Goal: Information Seeking & Learning: Check status

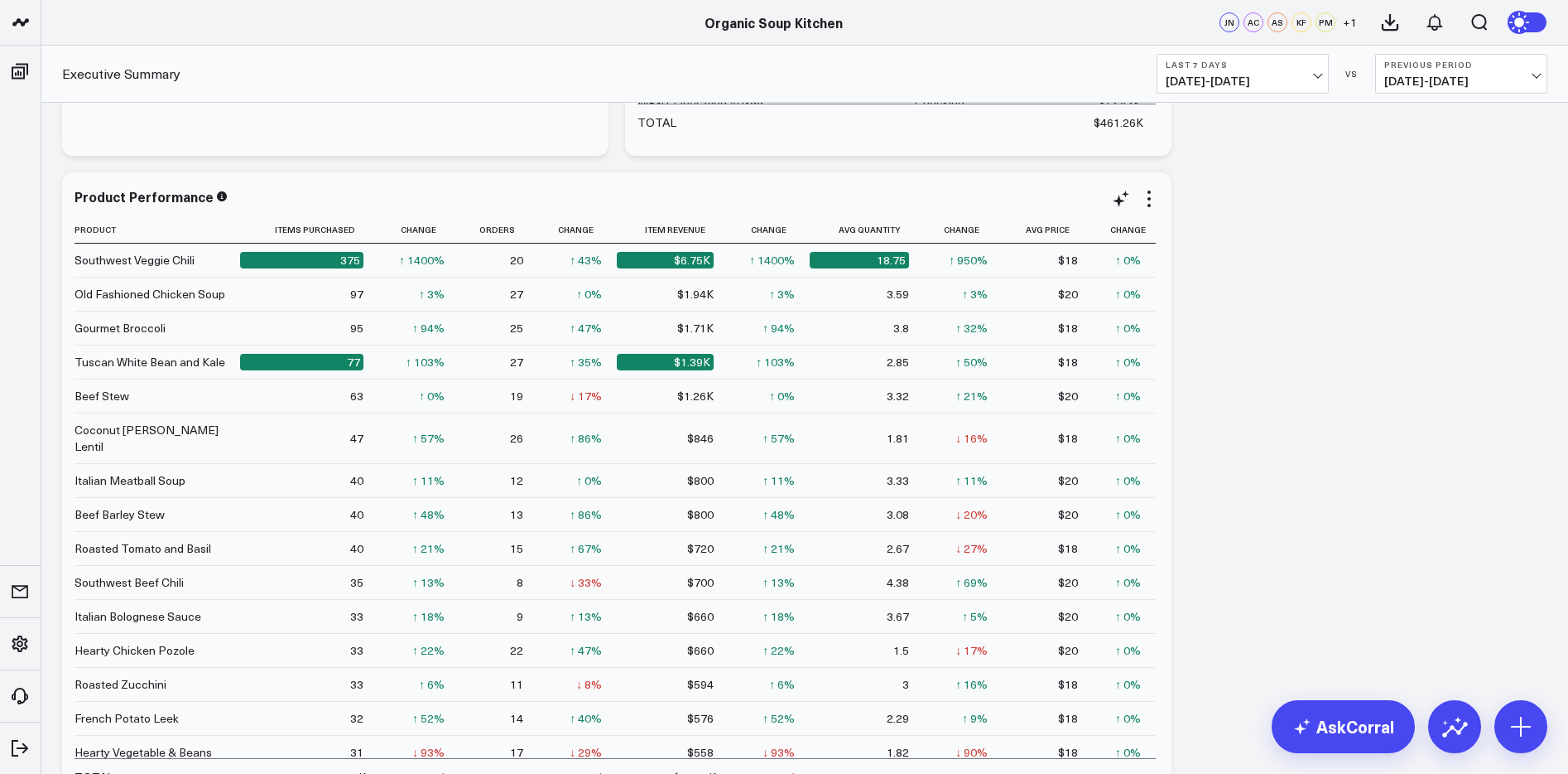
scroll to position [234, 0]
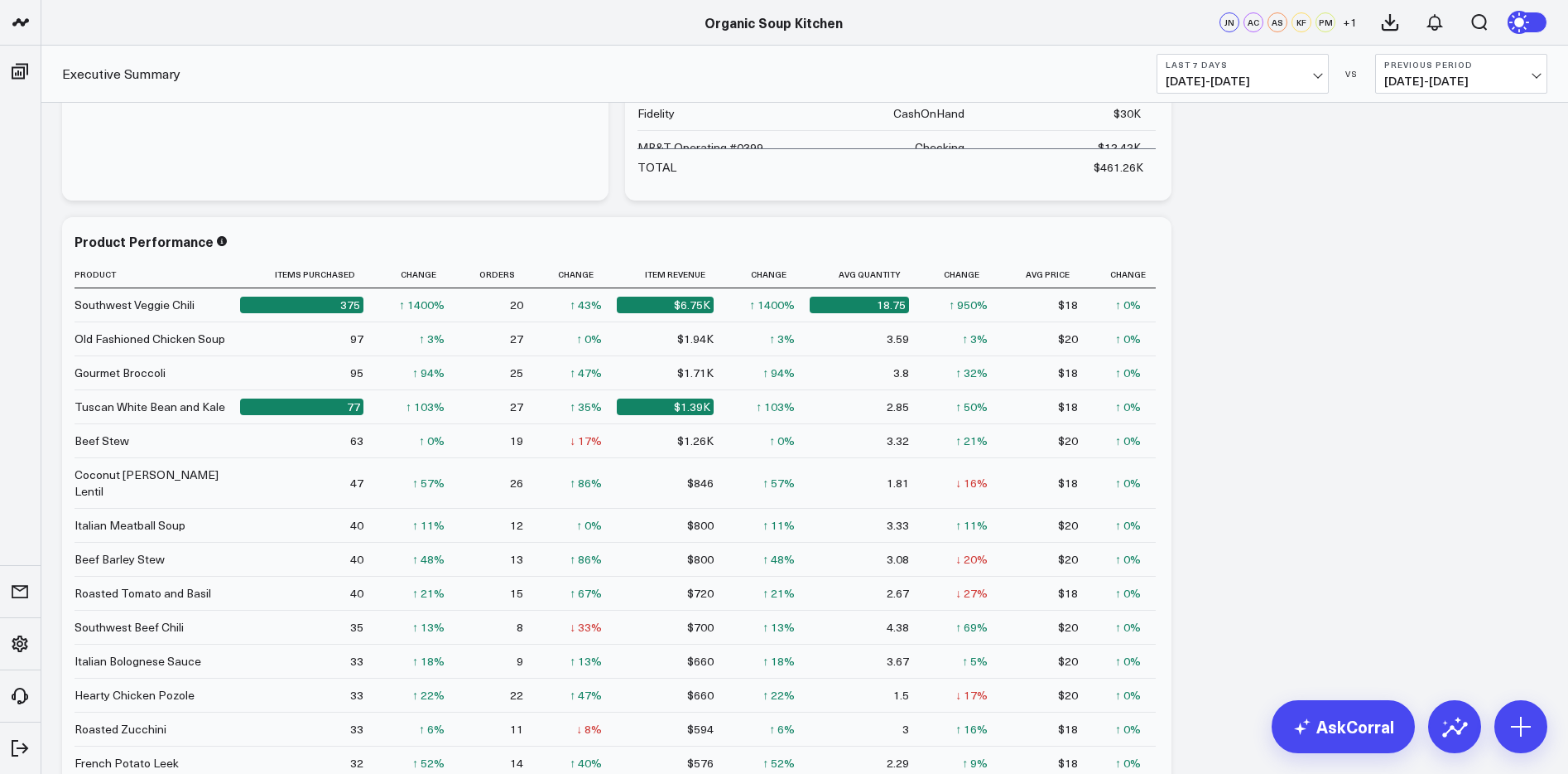
click at [1167, 77] on span "[DATE] - [DATE]" at bounding box center [1242, 80] width 154 height 13
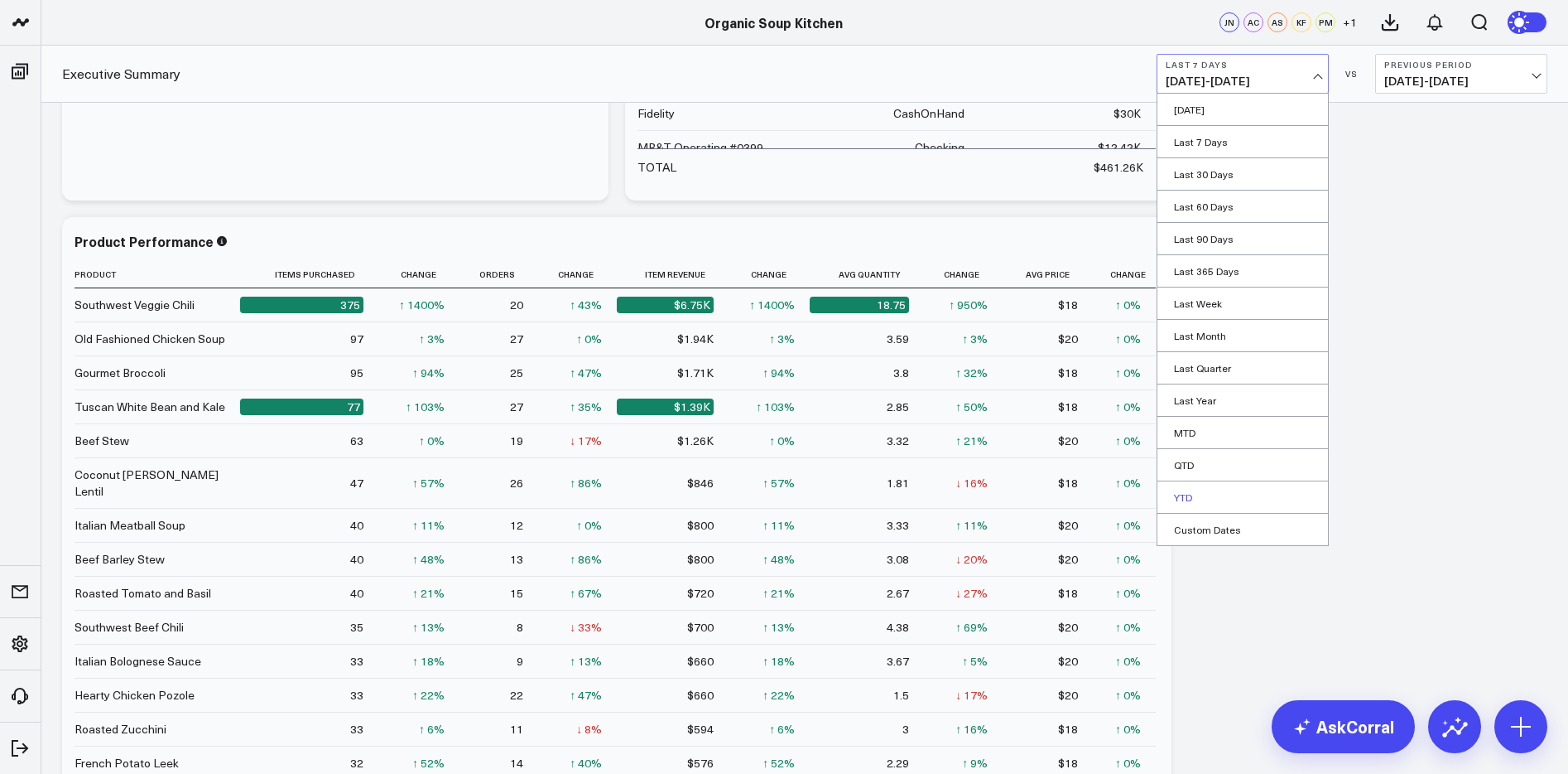
click at [1167, 490] on link "YTD" at bounding box center [1242, 496] width 171 height 32
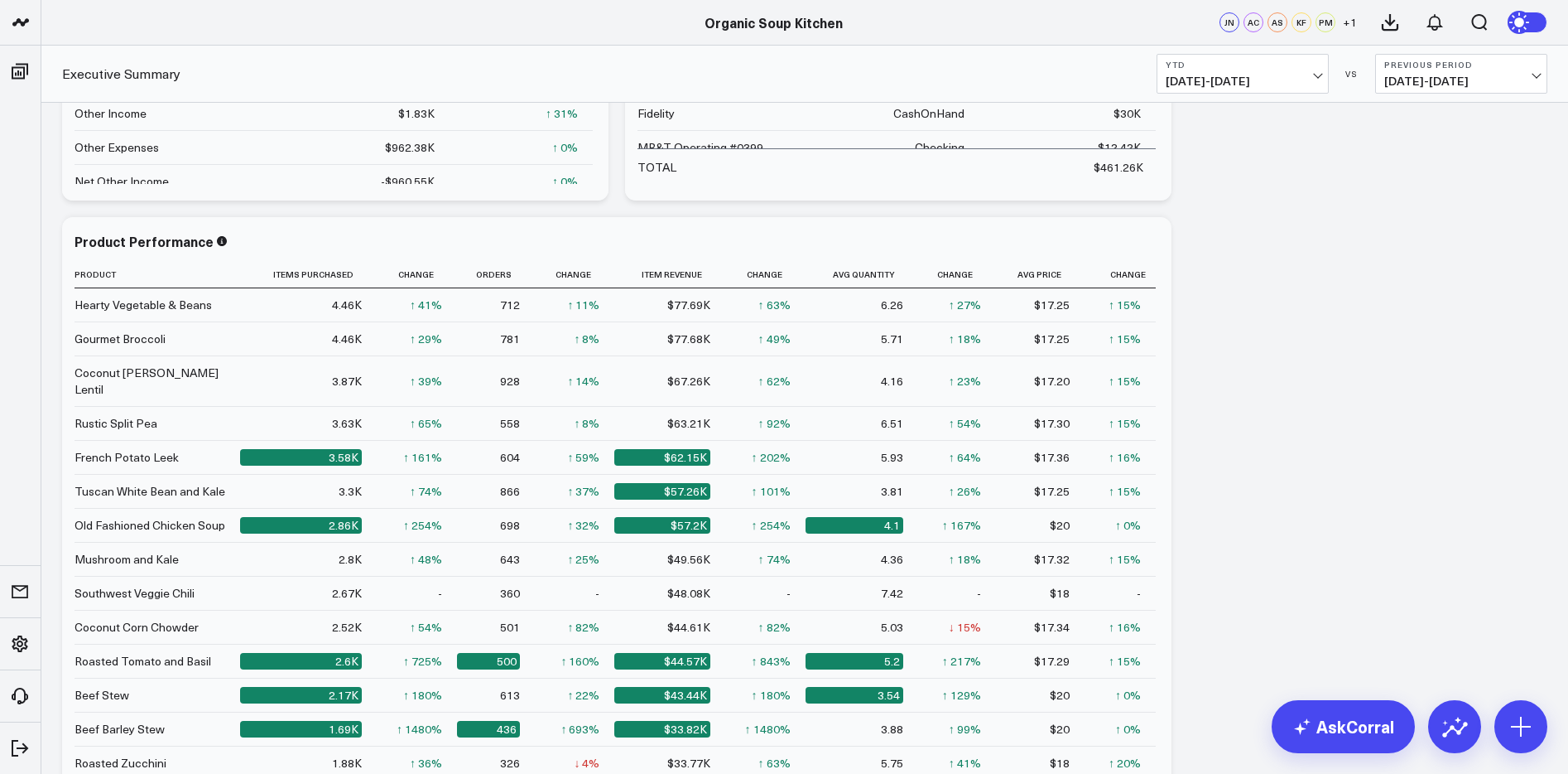
click at [1167, 66] on b "Previous Period" at bounding box center [1461, 65] width 154 height 10
click at [1167, 203] on link "No Comparison" at bounding box center [1461, 206] width 171 height 32
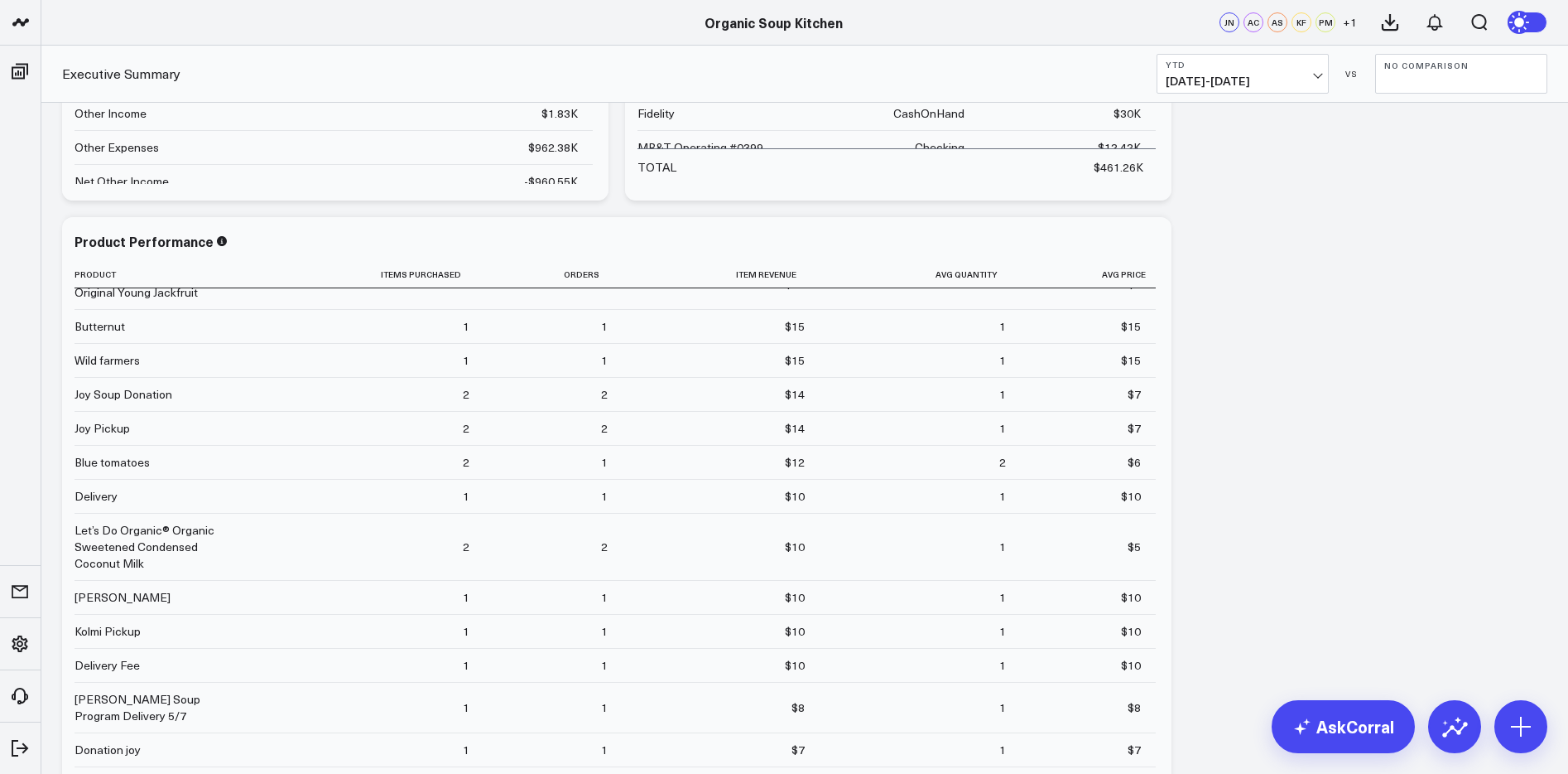
scroll to position [234, 0]
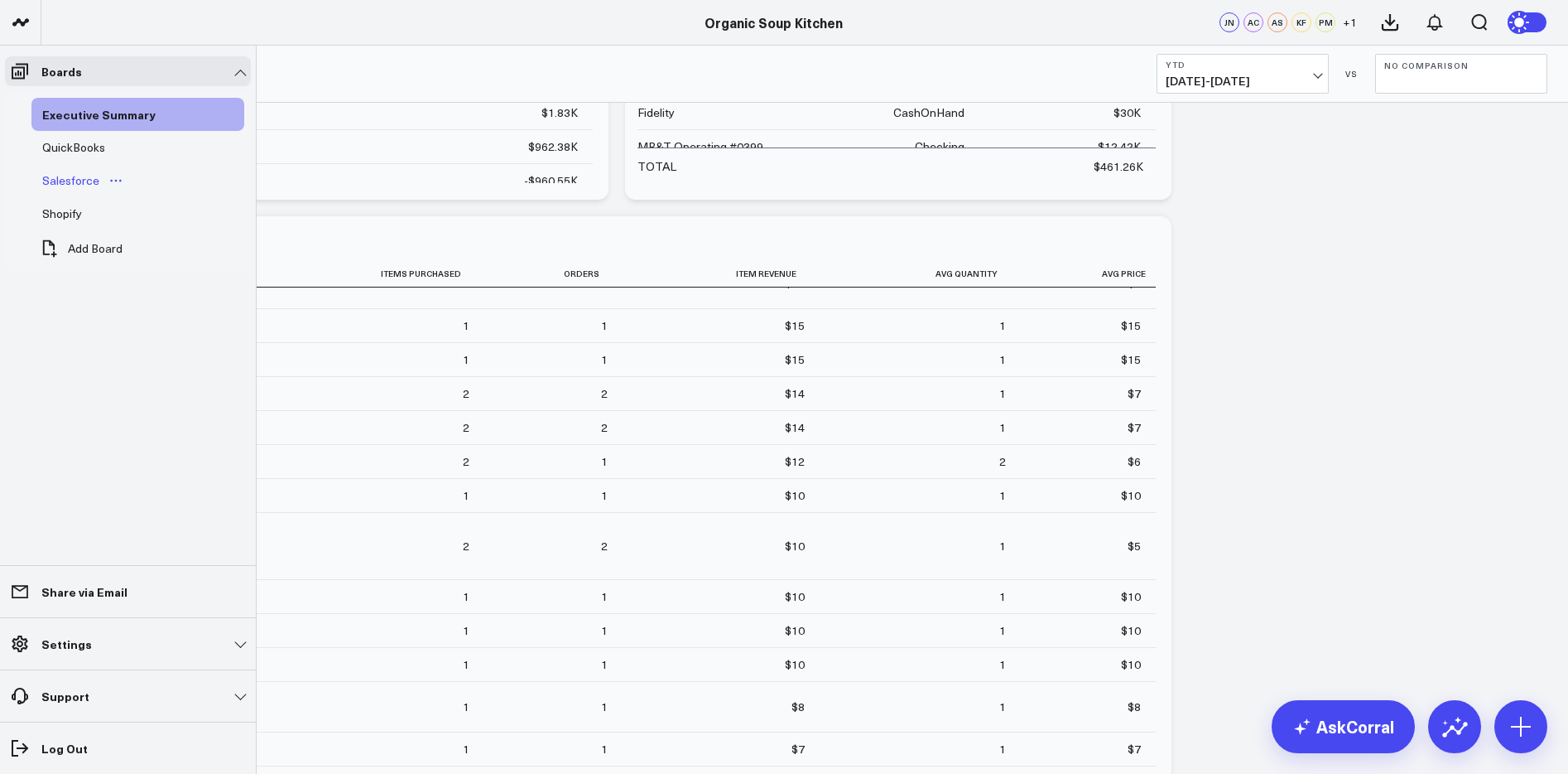
click at [72, 176] on div "Salesforce" at bounding box center [71, 180] width 65 height 20
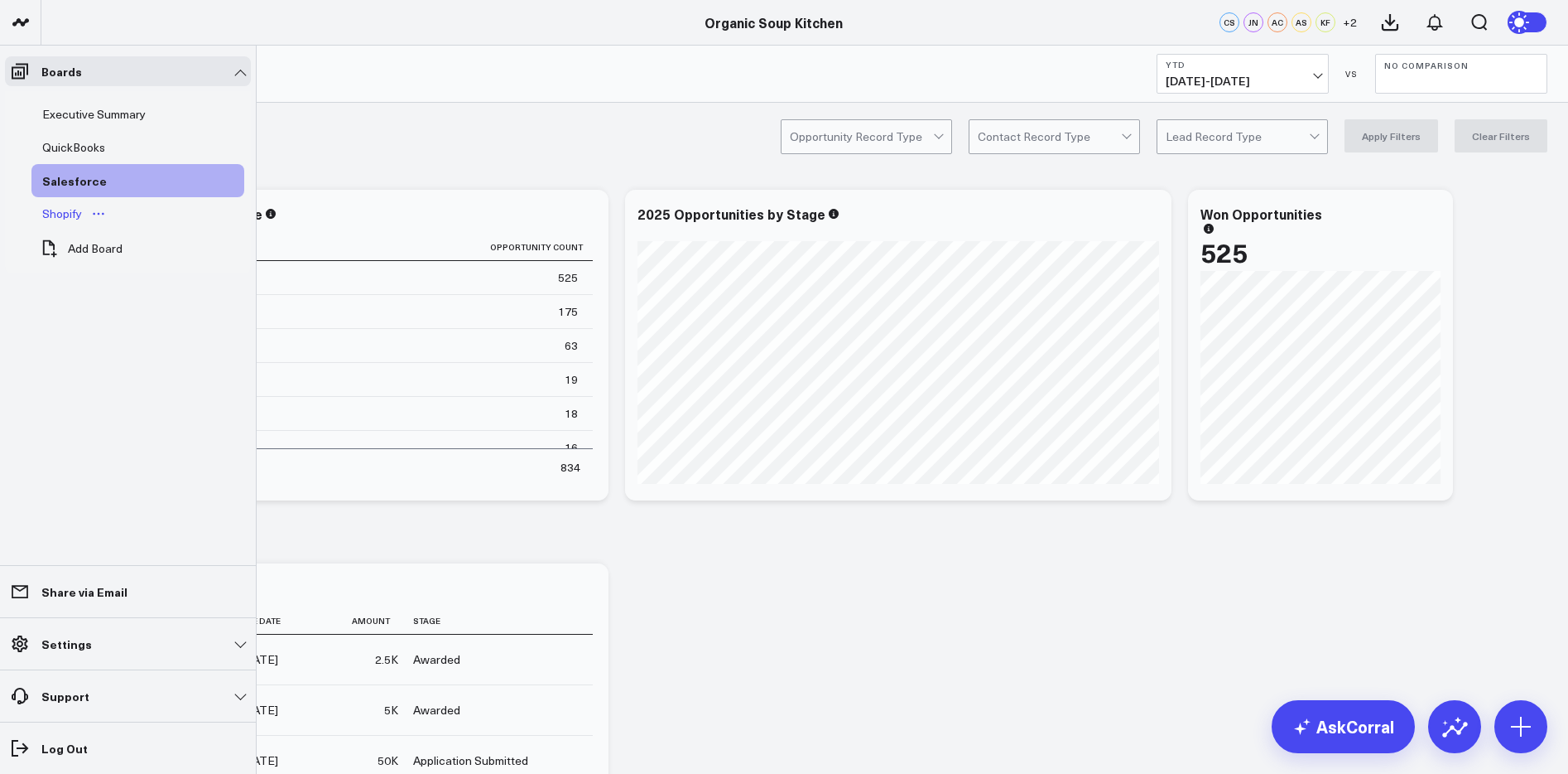
click at [50, 208] on div "Shopify" at bounding box center [62, 213] width 48 height 20
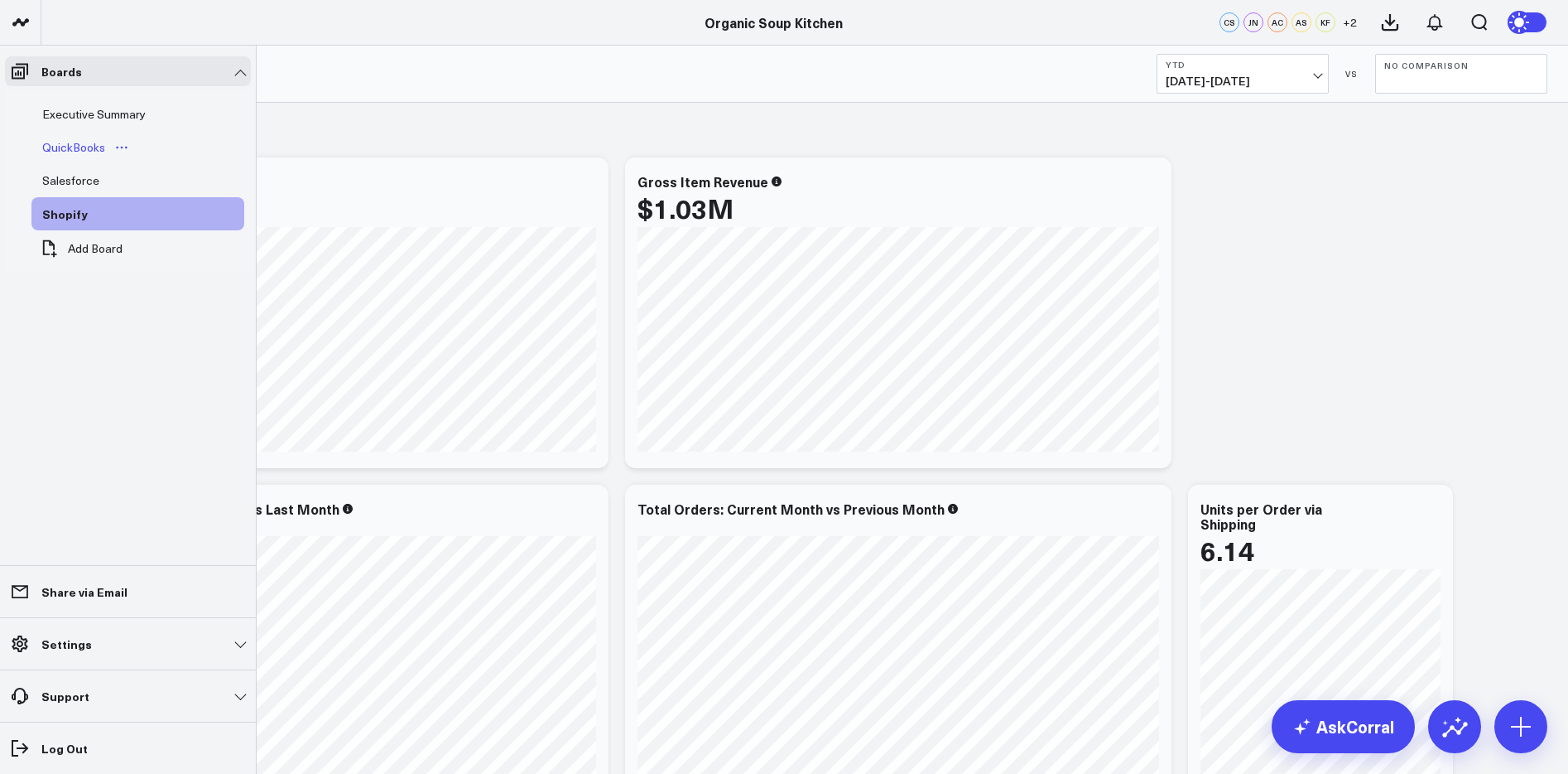
click at [67, 148] on div "QuickBooks" at bounding box center [73, 147] width 72 height 20
